Goal: Task Accomplishment & Management: Manage account settings

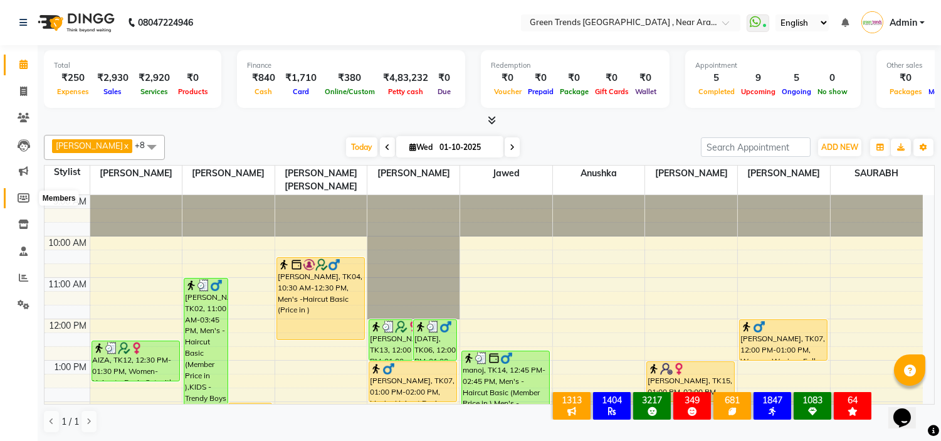
click at [29, 196] on span at bounding box center [24, 198] width 22 height 14
select select
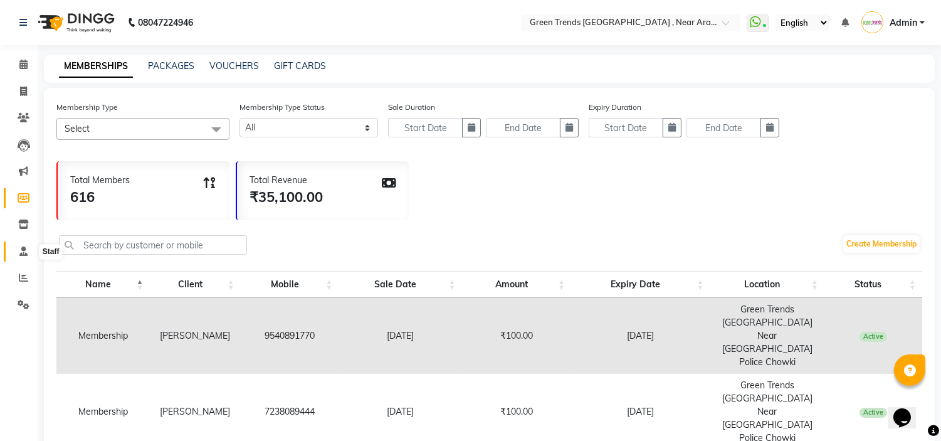
click at [22, 251] on icon at bounding box center [23, 251] width 8 height 9
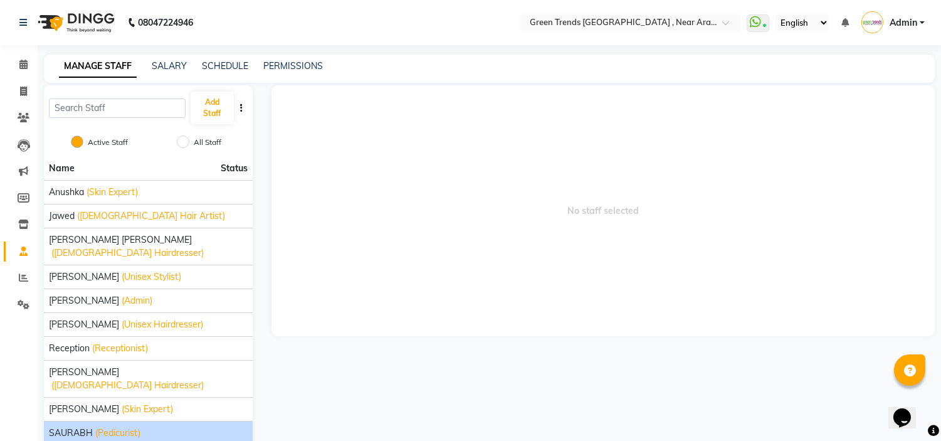
click at [101, 427] on span "(Pedicurist)" at bounding box center [117, 433] width 45 height 13
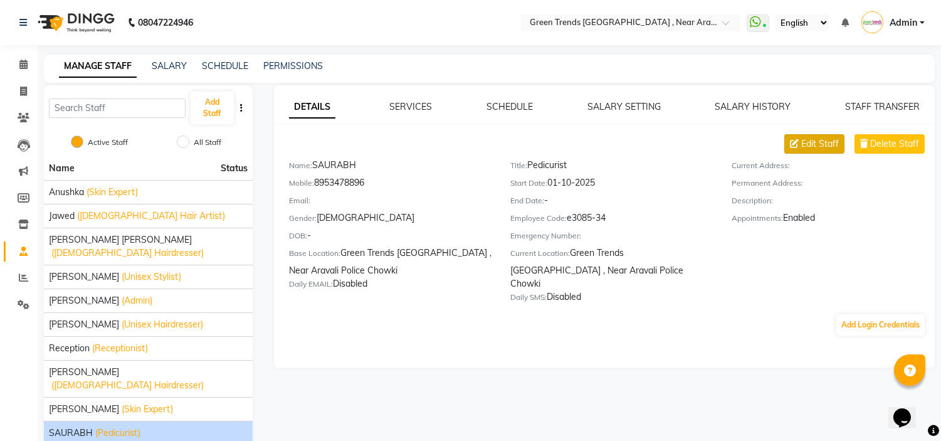
click at [677, 142] on span "Edit Staff" at bounding box center [821, 143] width 38 height 13
select select "[DEMOGRAPHIC_DATA]"
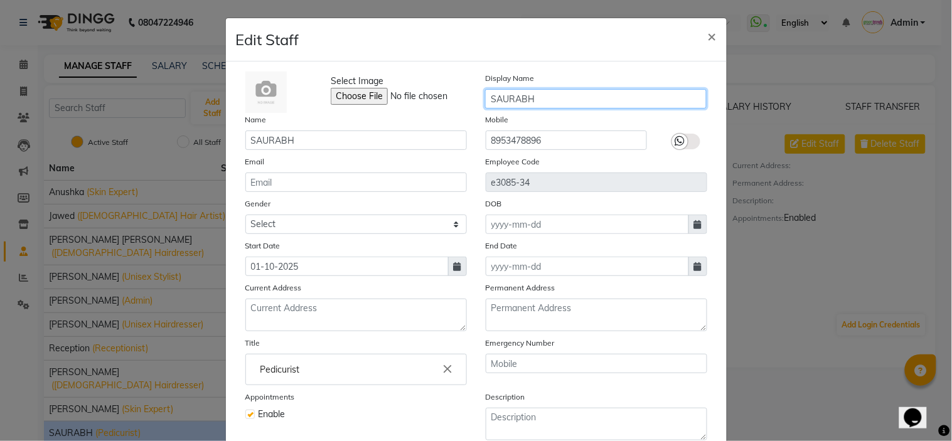
click at [561, 103] on input "SAURABH" at bounding box center [595, 98] width 221 height 19
type input "Saurabh"
select select
checkbox input "false"
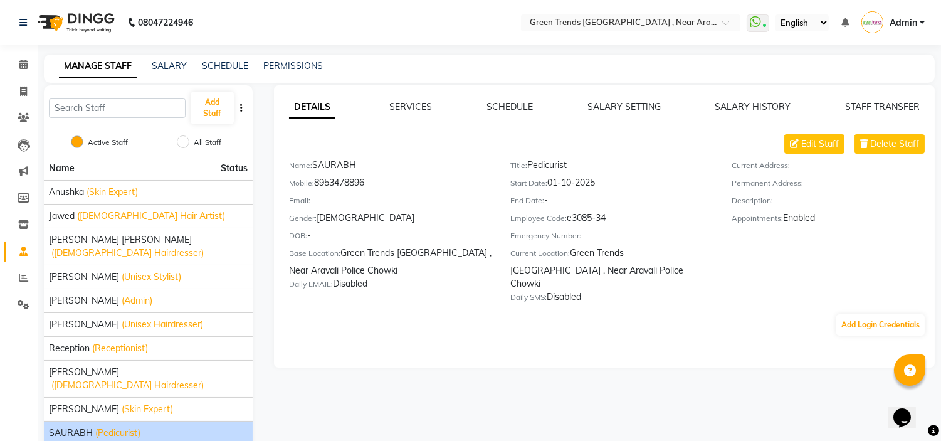
click at [677, 125] on div "DETAILS SERVICES SCHEDULE SALARY SETTING SALARY HISTORY STAFF TRANSFER Edit Sta…" at bounding box center [604, 218] width 661 height 236
click at [677, 151] on button "Edit Staff" at bounding box center [815, 143] width 60 height 19
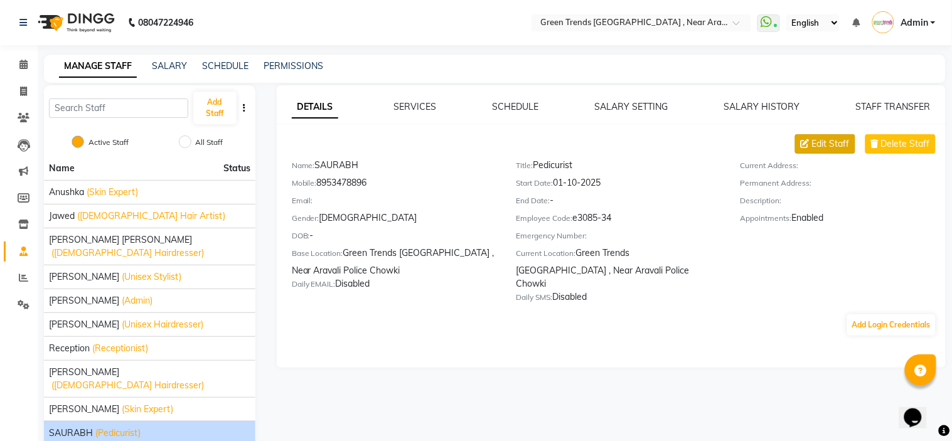
select select "[DEMOGRAPHIC_DATA]"
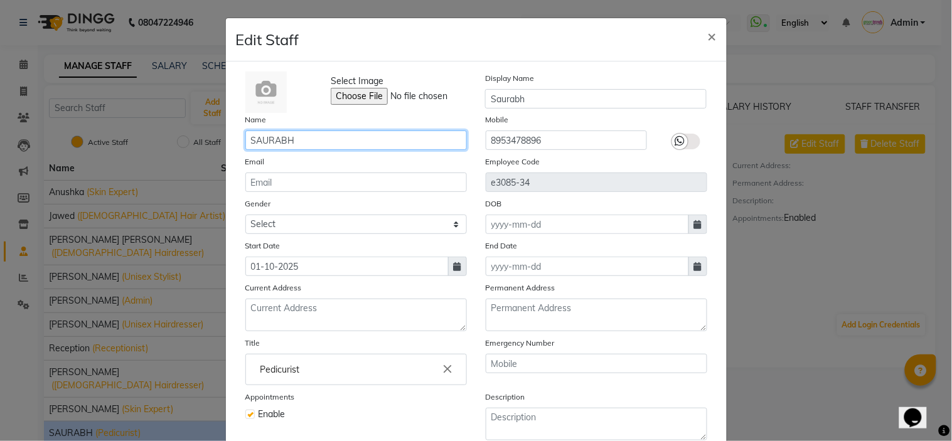
click at [294, 140] on input "SAURABH" at bounding box center [355, 139] width 221 height 19
type input "Saurabh"
select select
checkbox input "false"
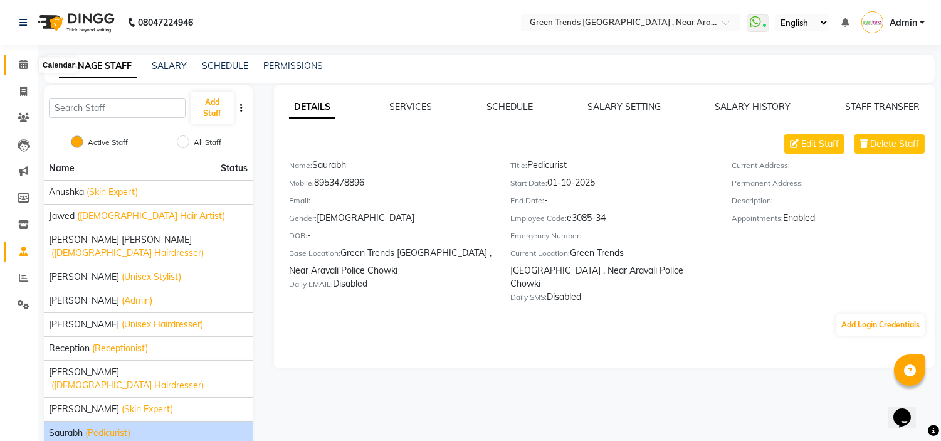
click at [23, 64] on icon at bounding box center [23, 64] width 8 height 9
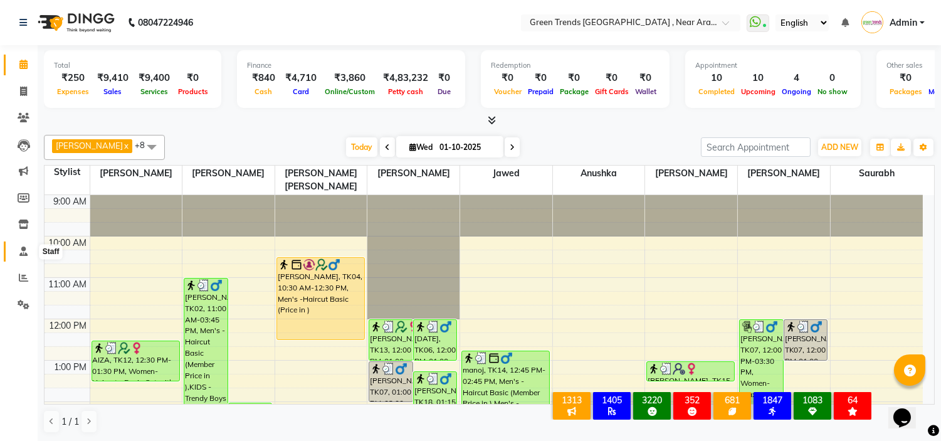
click at [22, 253] on icon at bounding box center [23, 251] width 8 height 9
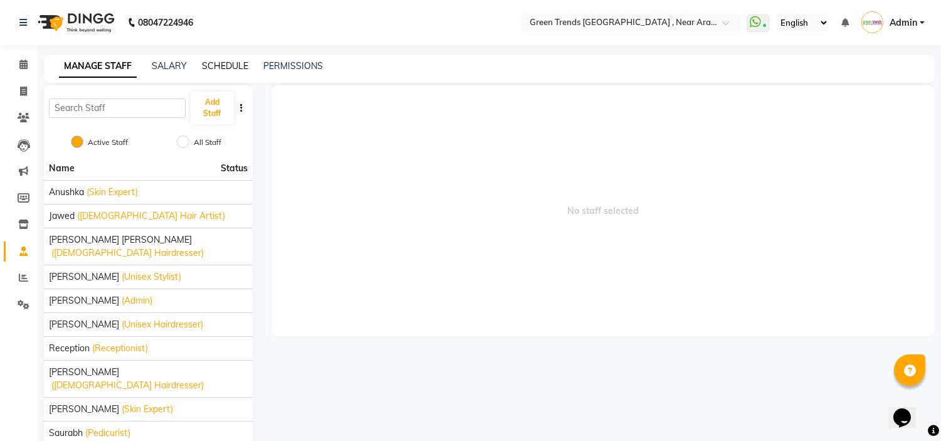
click at [222, 70] on link "SCHEDULE" at bounding box center [225, 65] width 46 height 11
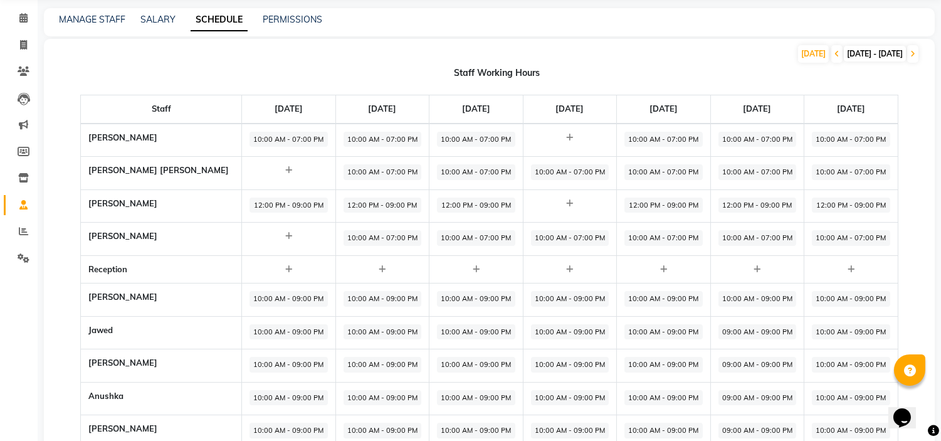
scroll to position [19, 0]
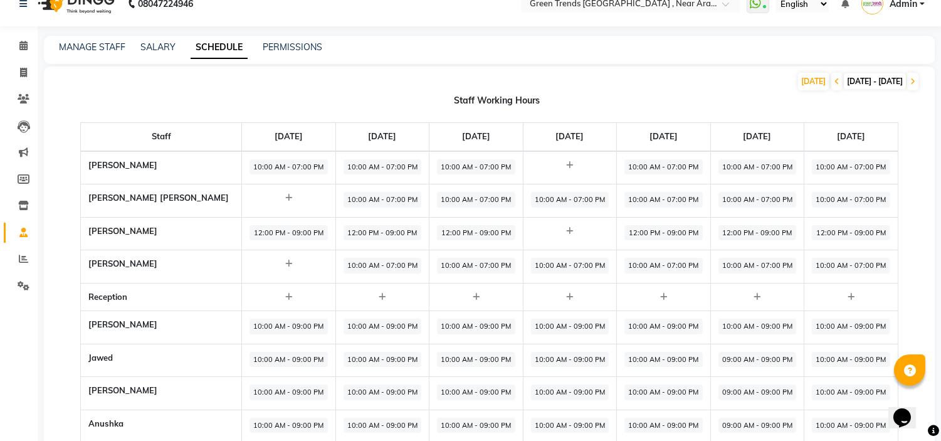
click at [625, 159] on span "10:00 AM - 07:00 PM" at bounding box center [664, 167] width 78 height 16
select select "10:00 AM"
select select "07:00 PM"
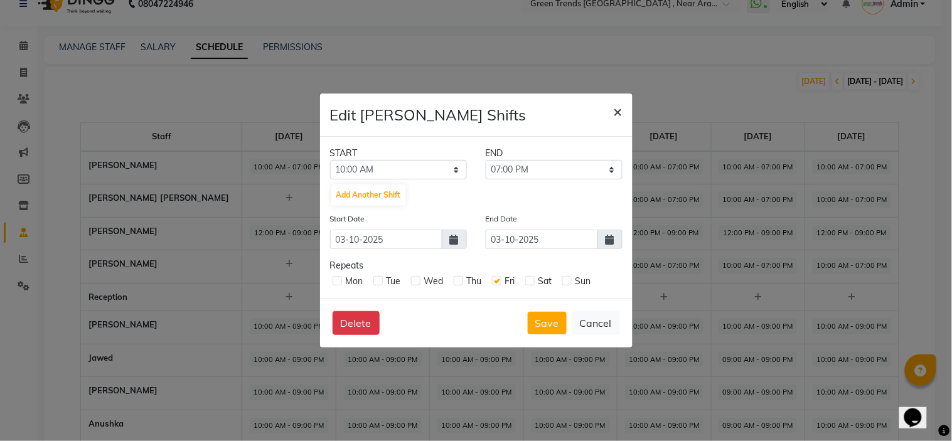
click at [617, 109] on span "×" at bounding box center [617, 111] width 9 height 19
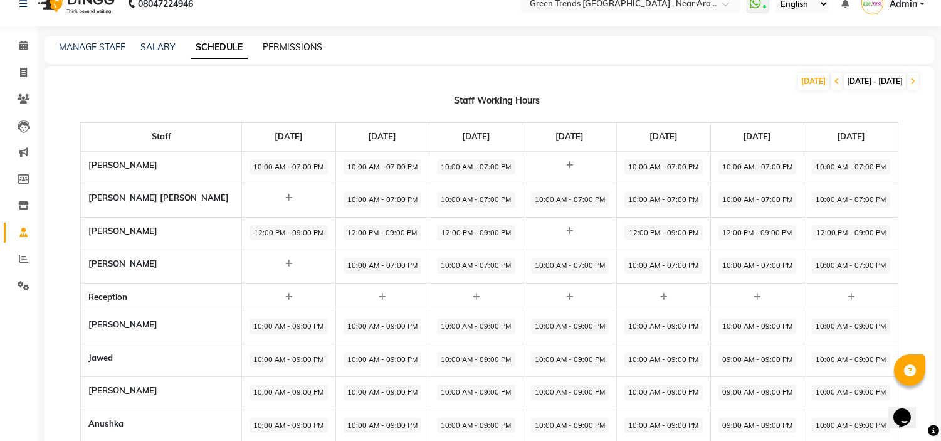
click at [281, 46] on link "PERMISSIONS" at bounding box center [293, 46] width 60 height 11
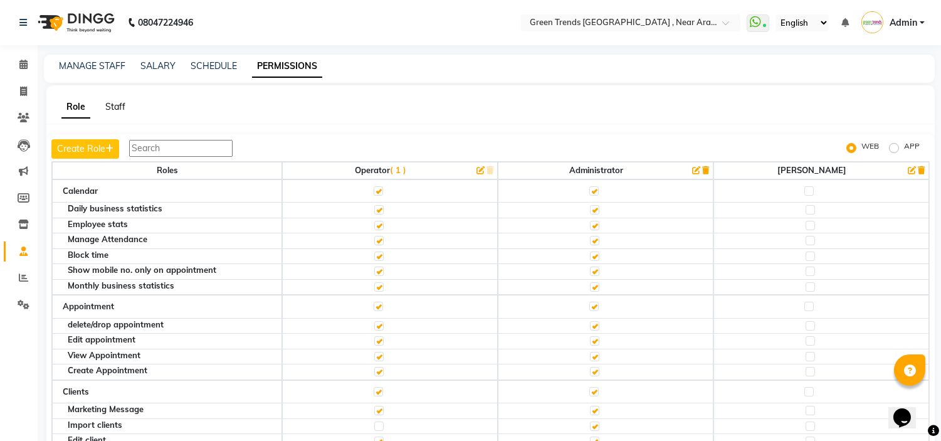
click at [112, 101] on link "Staff" at bounding box center [115, 106] width 20 height 11
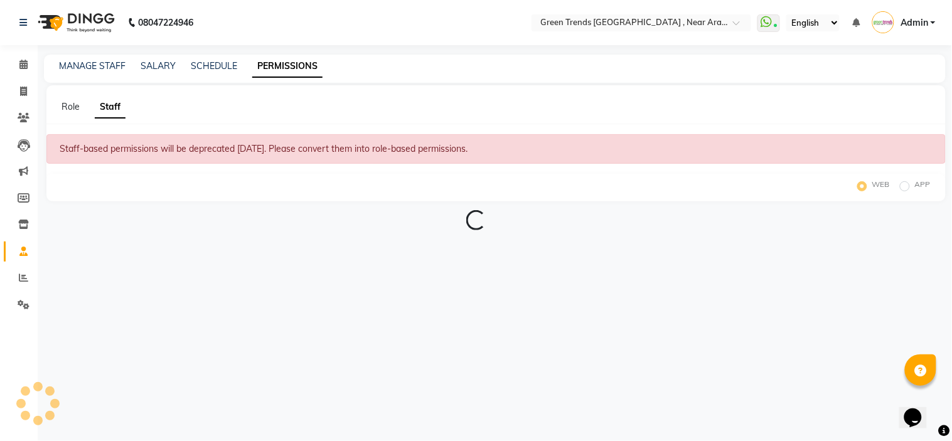
click at [112, 101] on link "Staff" at bounding box center [110, 107] width 31 height 23
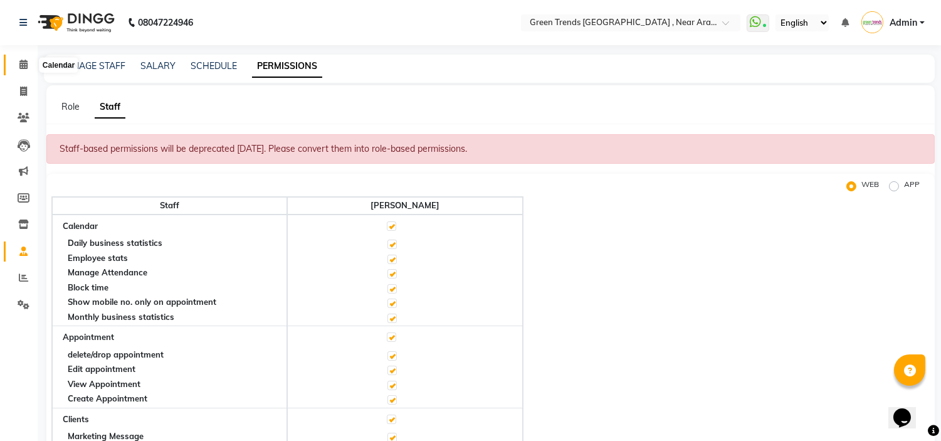
click at [18, 65] on span at bounding box center [24, 65] width 22 height 14
